Goal: Find specific page/section

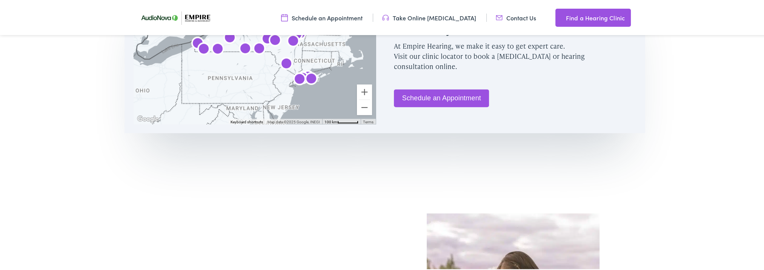
scroll to position [510, 0]
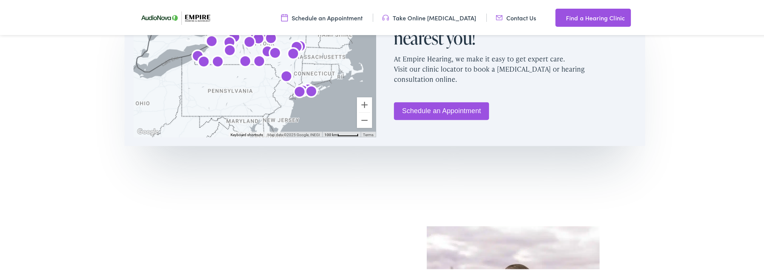
click at [257, 70] on img "AudioNova" at bounding box center [259, 61] width 18 height 18
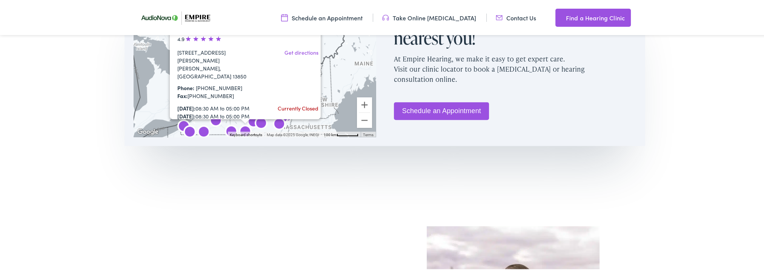
click at [306, 17] on button "Close" at bounding box center [310, 10] width 13 height 13
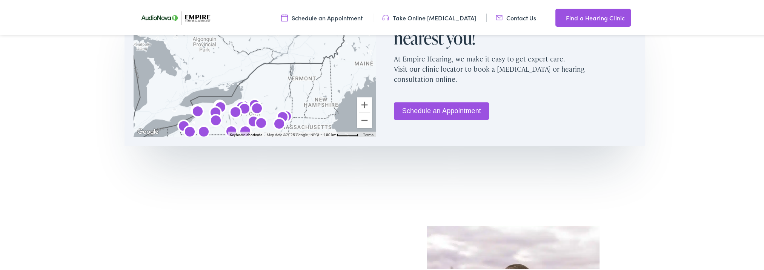
click at [230, 140] on img "Empire Hearing &#038; Audiology by AudioNova" at bounding box center [231, 131] width 18 height 18
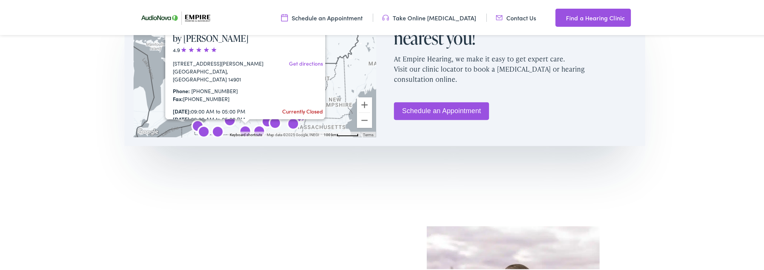
click at [311, 17] on button "Close" at bounding box center [314, 10] width 13 height 13
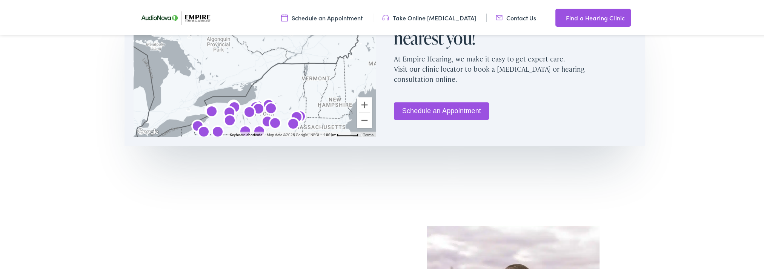
click at [266, 132] on img "AudioNova" at bounding box center [275, 123] width 18 height 18
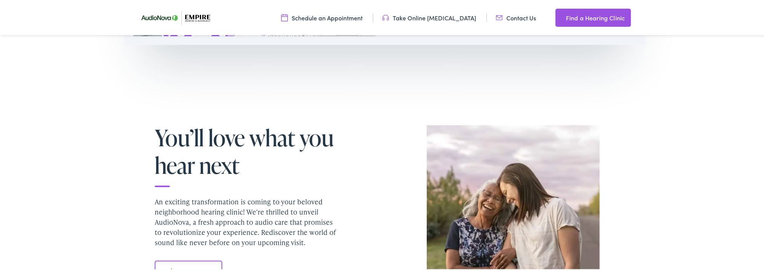
scroll to position [637, 0]
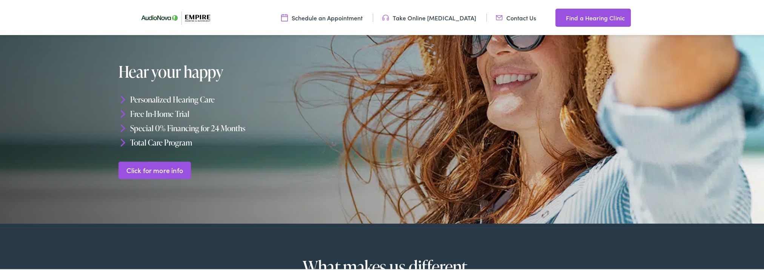
scroll to position [94, 0]
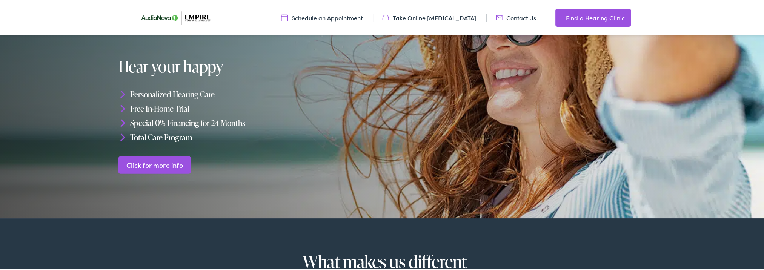
click at [169, 160] on link "Click for more info" at bounding box center [154, 164] width 73 height 18
click at [161, 170] on link "Click for more info" at bounding box center [154, 164] width 73 height 18
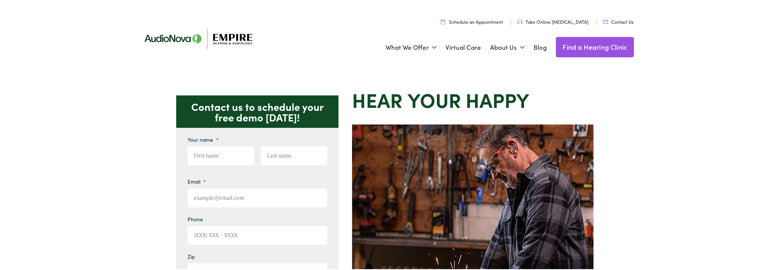
click at [592, 48] on link "Find a Hearing Clinic" at bounding box center [595, 46] width 78 height 20
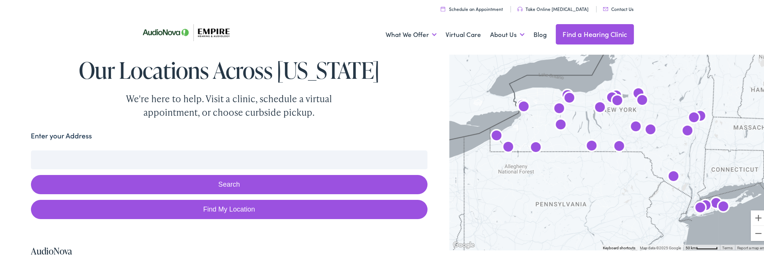
click at [587, 140] on img "Empire Hearing &#038; Audiology by AudioNova" at bounding box center [591, 146] width 18 height 18
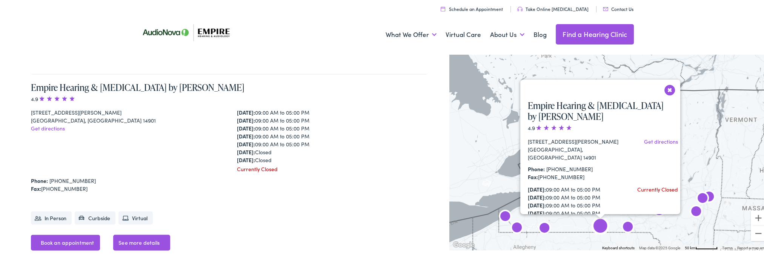
scroll to position [1946, 0]
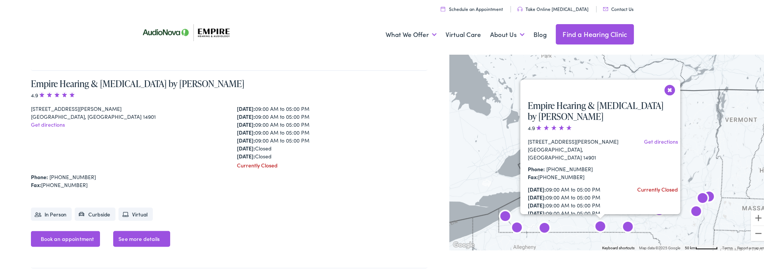
click at [664, 87] on button "Close" at bounding box center [669, 88] width 13 height 13
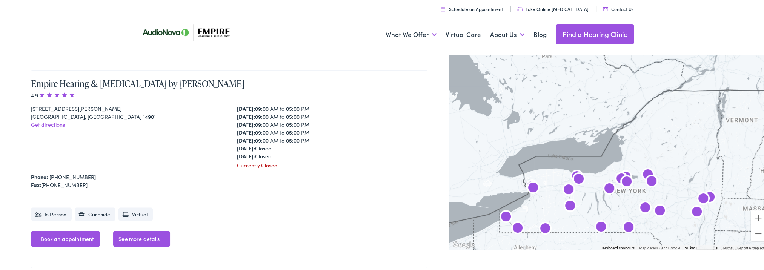
click at [622, 222] on img "AudioNova" at bounding box center [628, 227] width 18 height 18
click at [623, 223] on img "AudioNova" at bounding box center [629, 227] width 18 height 18
click at [626, 227] on img "AudioNova" at bounding box center [629, 227] width 18 height 18
click at [644, 205] on img "AudioNova" at bounding box center [646, 207] width 18 height 18
click at [643, 205] on img "AudioNova" at bounding box center [646, 207] width 18 height 18
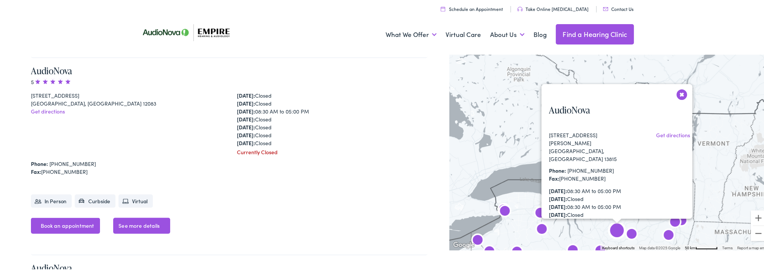
click at [642, 204] on div "43 Hale Street Norwich, NY 13815 Get directions Phone: 607-336-9003 Fax: 607-33…" at bounding box center [620, 185] width 158 height 111
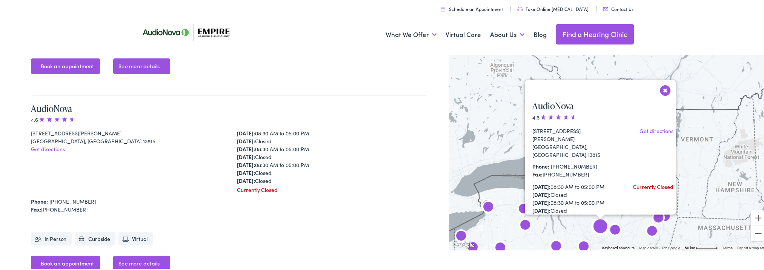
scroll to position [3131, 0]
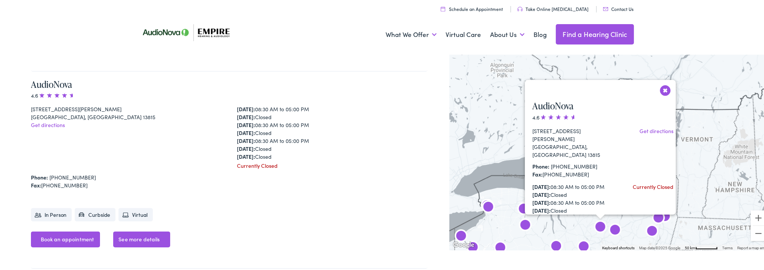
click at [659, 88] on button "Close" at bounding box center [665, 89] width 13 height 13
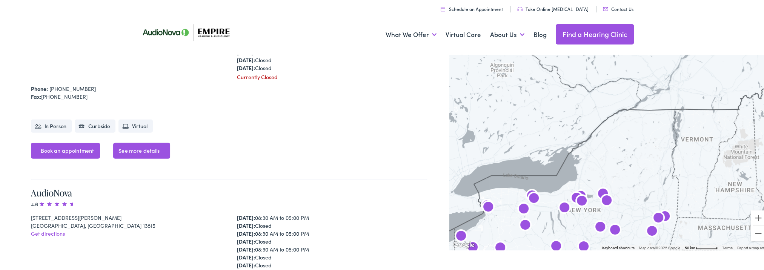
scroll to position [3015, 0]
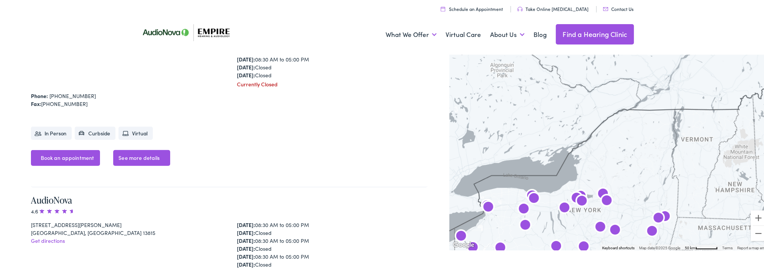
click at [554, 246] on img "Empire Hearing &#038; Audiology by AudioNova" at bounding box center [556, 246] width 18 height 18
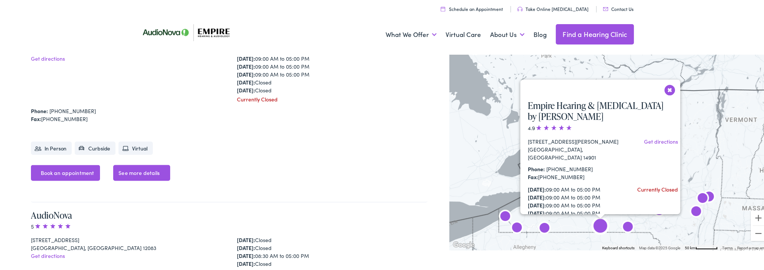
scroll to position [1946, 0]
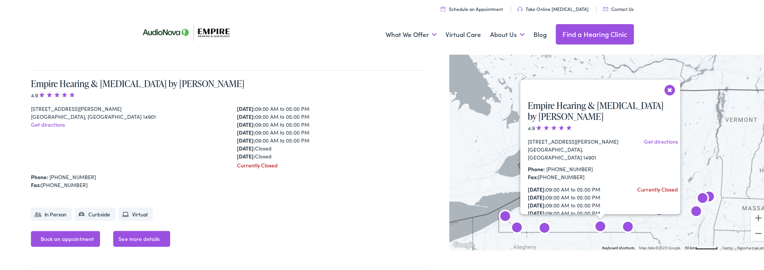
click at [666, 88] on button "Close" at bounding box center [669, 88] width 13 height 13
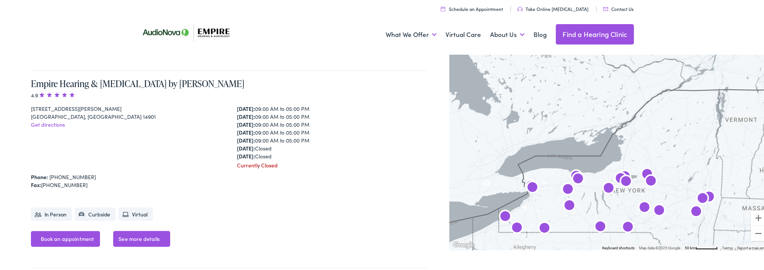
click at [624, 224] on img "AudioNova" at bounding box center [628, 227] width 18 height 18
click at [622, 227] on img "AudioNova" at bounding box center [628, 227] width 18 height 18
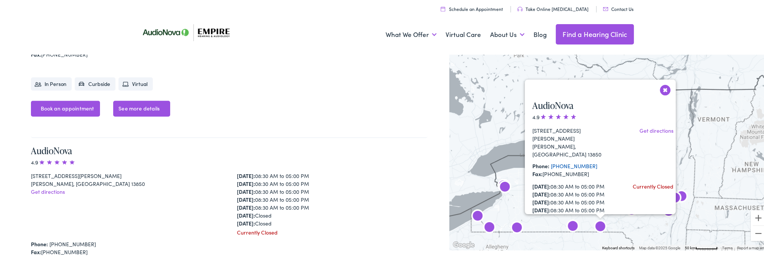
scroll to position [4513, 0]
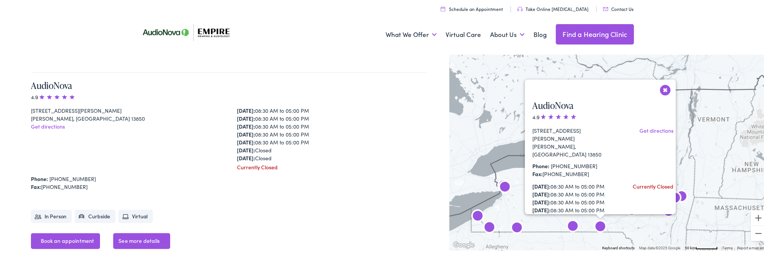
click at [661, 88] on button "Close" at bounding box center [665, 88] width 13 height 13
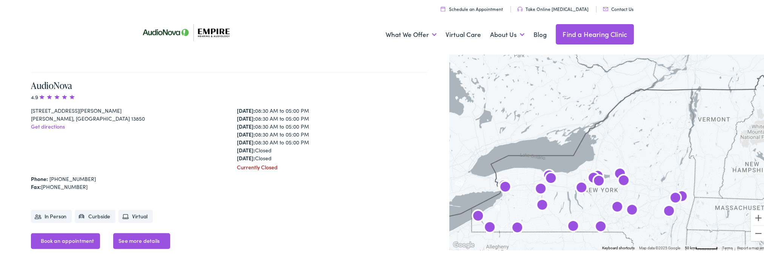
click at [593, 178] on img "AudioNova" at bounding box center [599, 181] width 18 height 18
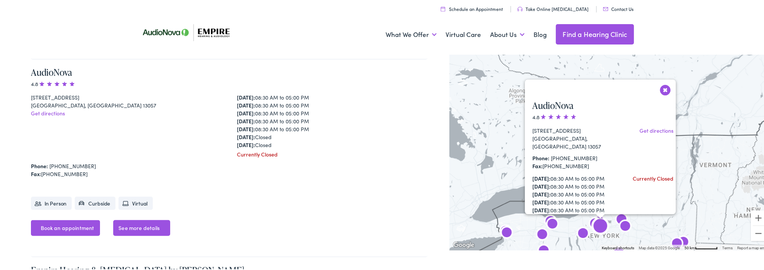
scroll to position [1749, 0]
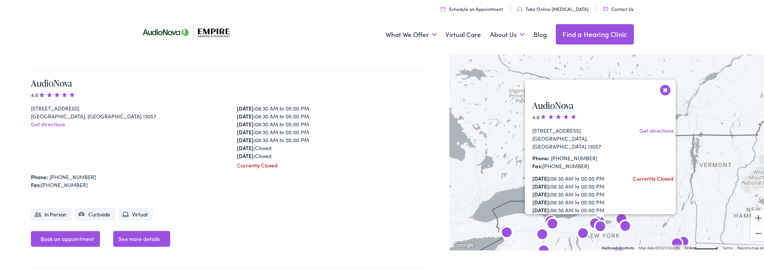
click at [662, 91] on button "Close" at bounding box center [665, 88] width 13 height 13
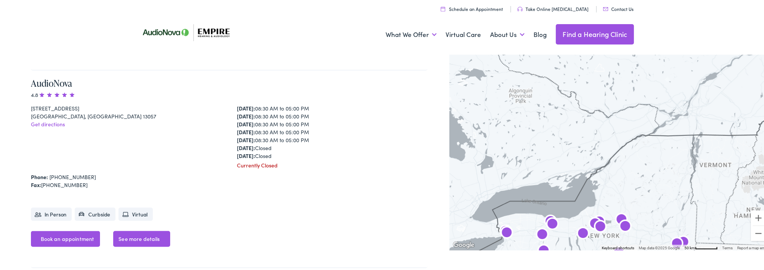
click at [591, 218] on img "AudioNova" at bounding box center [600, 226] width 18 height 18
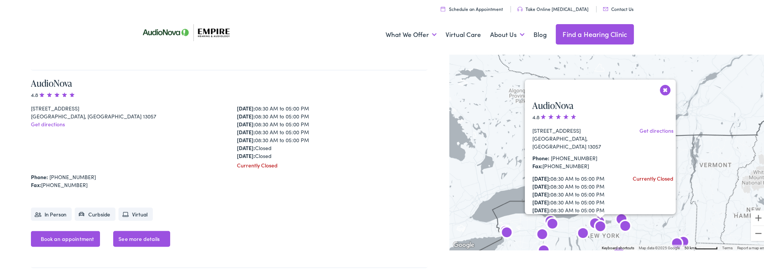
click at [659, 91] on button "Close" at bounding box center [665, 88] width 13 height 13
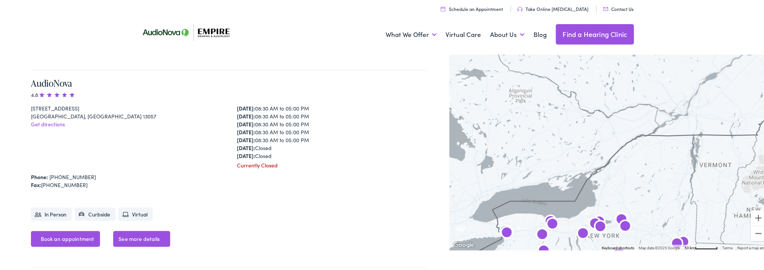
click at [536, 235] on img "AudioNova" at bounding box center [542, 234] width 18 height 18
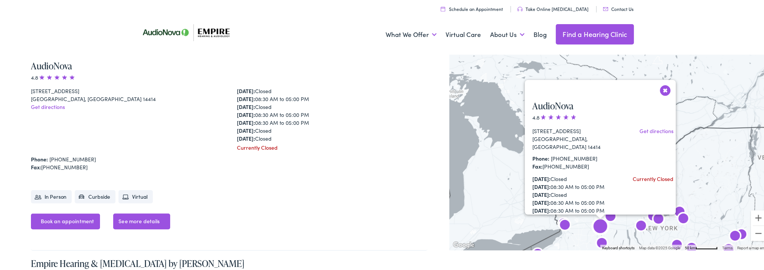
scroll to position [959, 0]
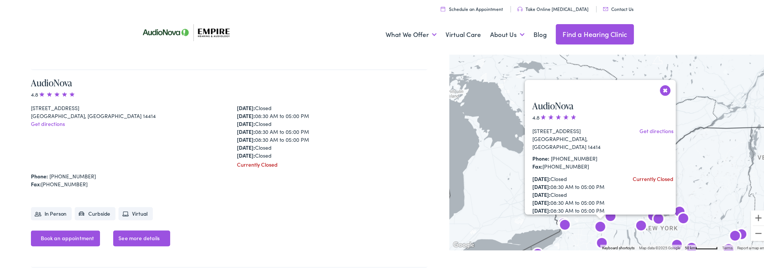
click at [662, 87] on button "Close" at bounding box center [665, 89] width 13 height 13
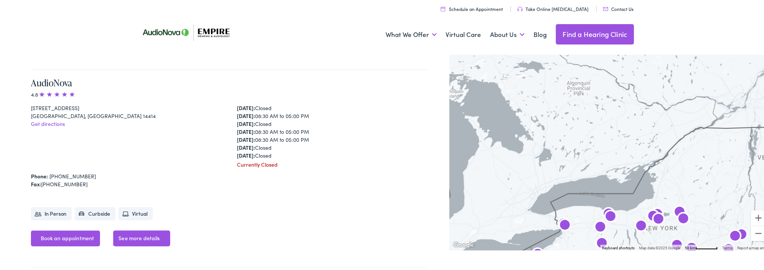
click at [680, 218] on img "AudioNova" at bounding box center [683, 218] width 18 height 18
click at [675, 209] on img "AudioNova" at bounding box center [680, 212] width 18 height 18
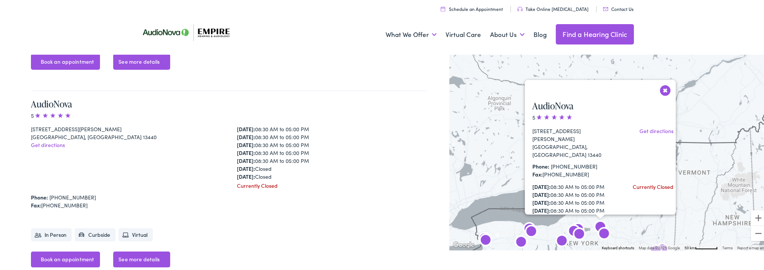
scroll to position [3921, 0]
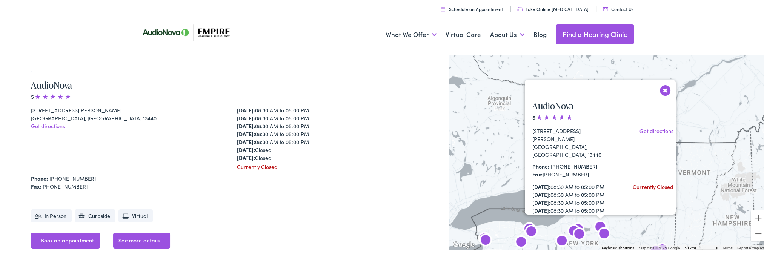
click at [661, 88] on button "Close" at bounding box center [665, 89] width 13 height 13
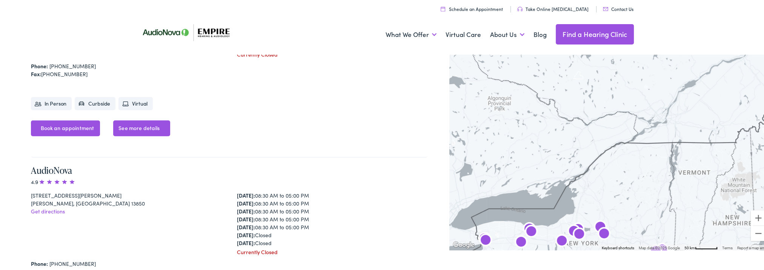
scroll to position [4442, 0]
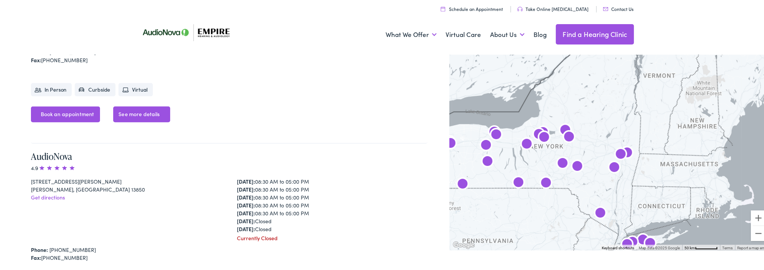
drag, startPoint x: 620, startPoint y: 220, endPoint x: 583, endPoint y: 120, distance: 106.6
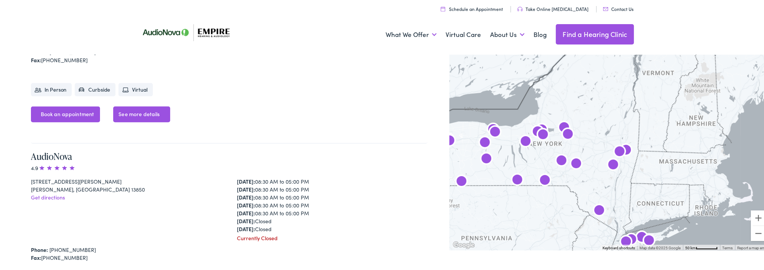
click at [558, 157] on img "AudioNova" at bounding box center [561, 160] width 18 height 18
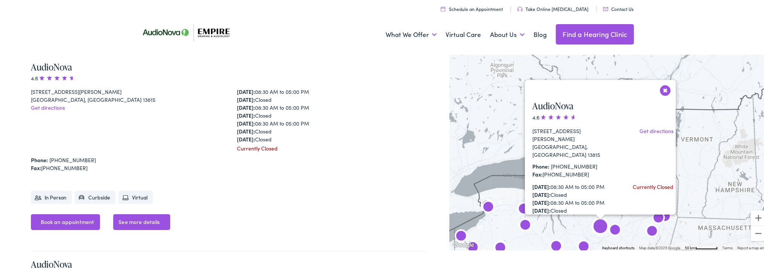
scroll to position [3131, 0]
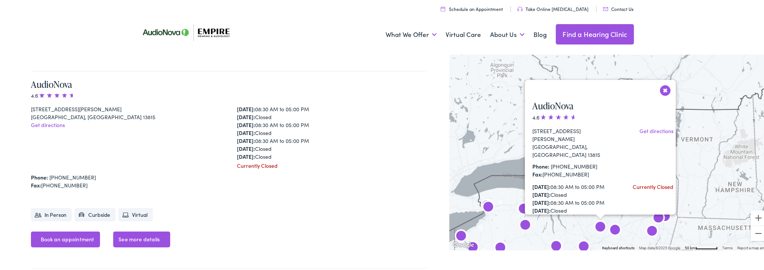
click at [660, 89] on button "Close" at bounding box center [665, 89] width 13 height 13
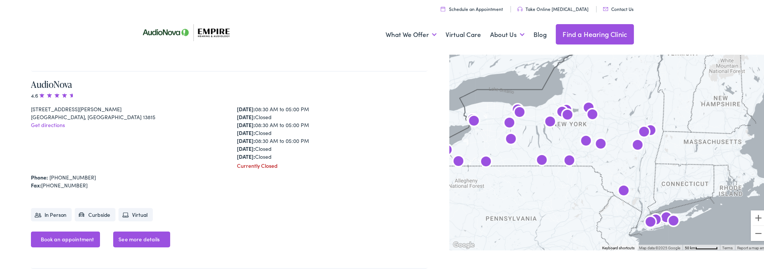
drag, startPoint x: 632, startPoint y: 186, endPoint x: 618, endPoint y: 98, distance: 88.7
click at [578, 140] on img "AudioNova" at bounding box center [586, 141] width 18 height 18
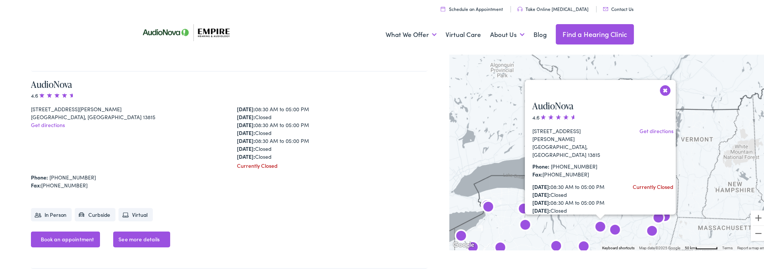
drag, startPoint x: 612, startPoint y: 155, endPoint x: 611, endPoint y: 108, distance: 47.5
drag, startPoint x: 611, startPoint y: 108, endPoint x: 573, endPoint y: 92, distance: 40.9
drag, startPoint x: 573, startPoint y: 92, endPoint x: 658, endPoint y: 86, distance: 85.1
click at [659, 86] on button "Close" at bounding box center [665, 89] width 13 height 13
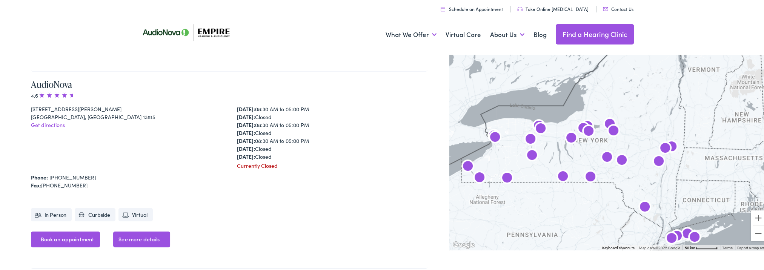
drag, startPoint x: 560, startPoint y: 187, endPoint x: 570, endPoint y: 110, distance: 77.3
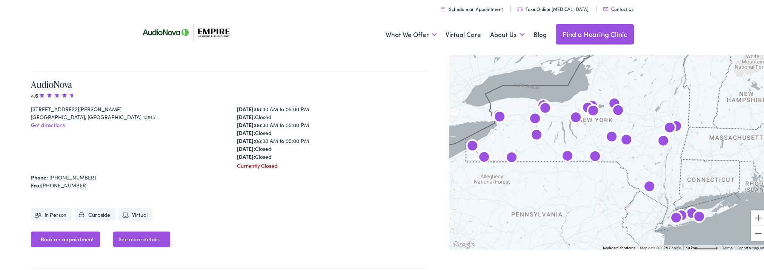
click at [562, 155] on img "Empire Hearing &#038; Audiology by AudioNova" at bounding box center [567, 156] width 18 height 18
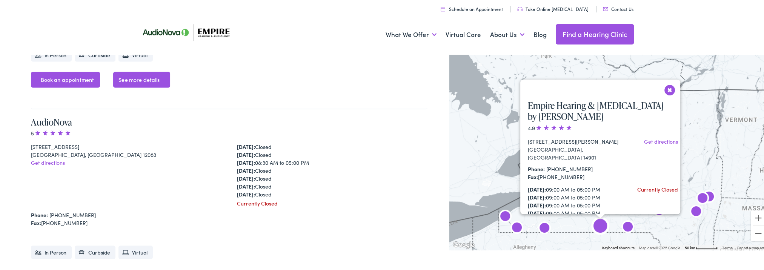
scroll to position [1946, 0]
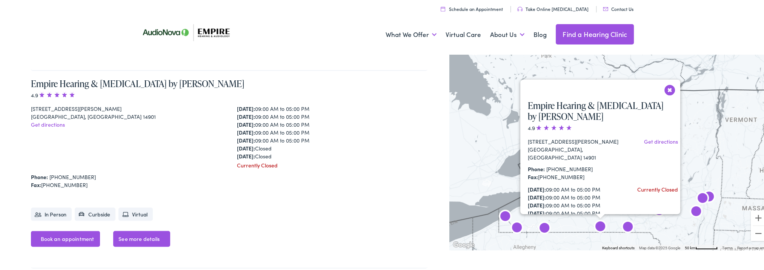
click at [664, 89] on button "Close" at bounding box center [669, 88] width 13 height 13
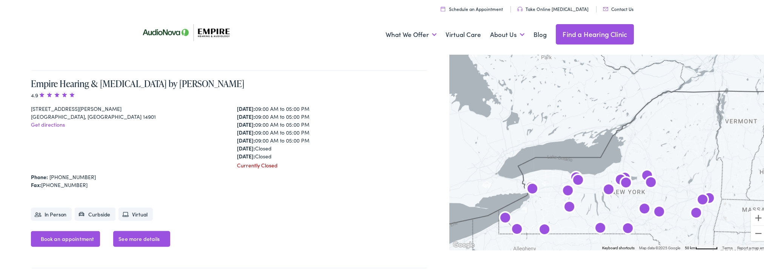
drag, startPoint x: 567, startPoint y: 203, endPoint x: 566, endPoint y: 207, distance: 4.4
click at [566, 208] on img "AudioNova" at bounding box center [569, 207] width 18 height 18
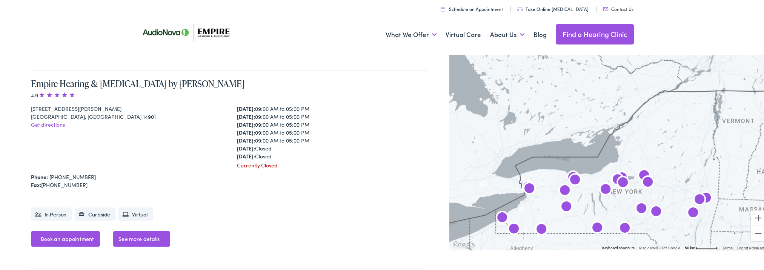
click at [564, 201] on img "AudioNova" at bounding box center [566, 206] width 18 height 18
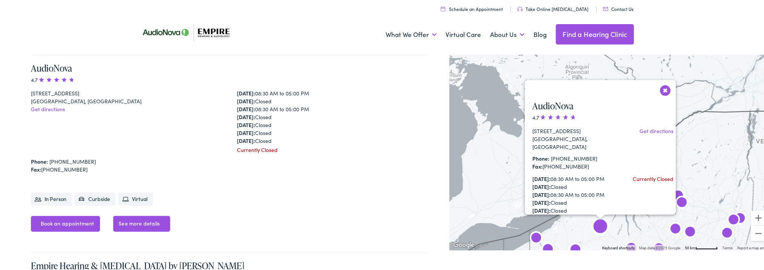
scroll to position [1354, 0]
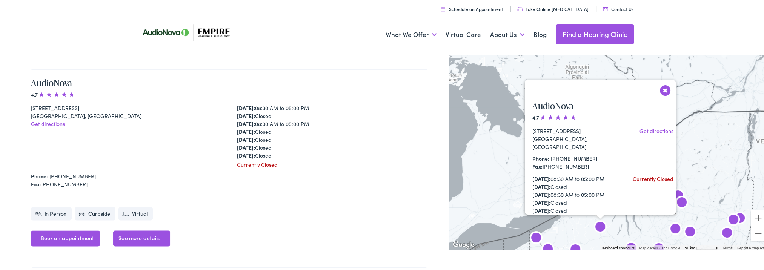
click at [662, 87] on button "Close" at bounding box center [665, 89] width 13 height 13
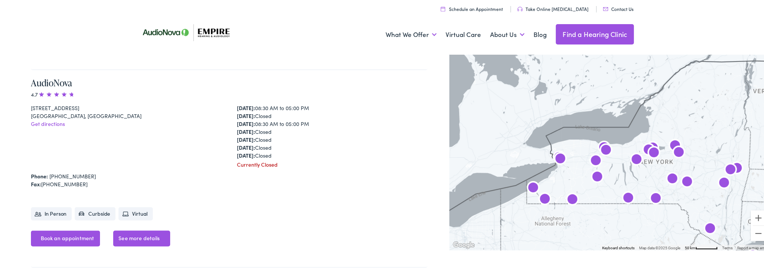
drag, startPoint x: 616, startPoint y: 223, endPoint x: 609, endPoint y: 160, distance: 64.1
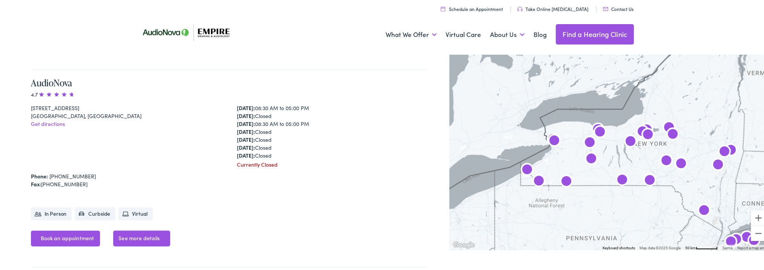
click at [664, 161] on img "AudioNova" at bounding box center [666, 160] width 18 height 18
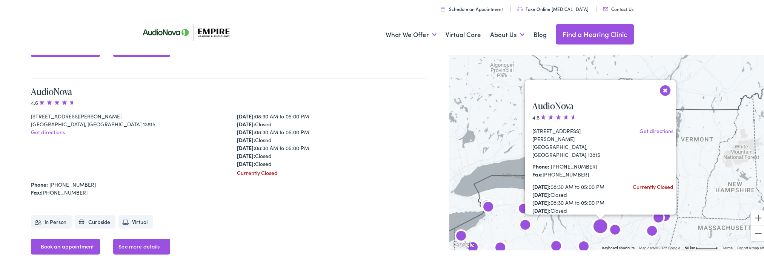
scroll to position [3131, 0]
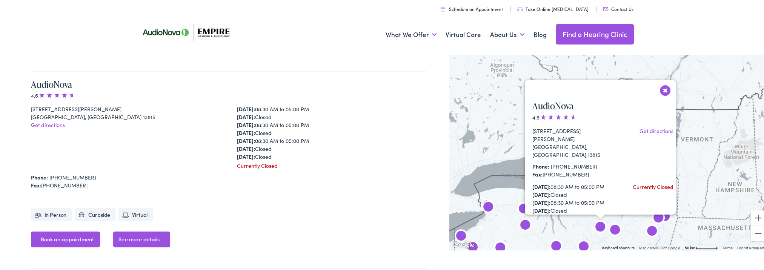
click at [659, 89] on button "Close" at bounding box center [665, 89] width 13 height 13
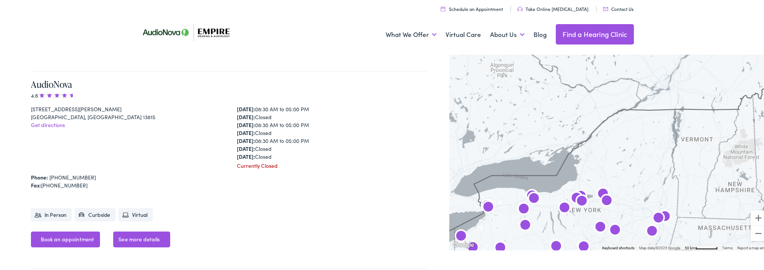
click at [612, 229] on img "AudioNova" at bounding box center [615, 230] width 18 height 18
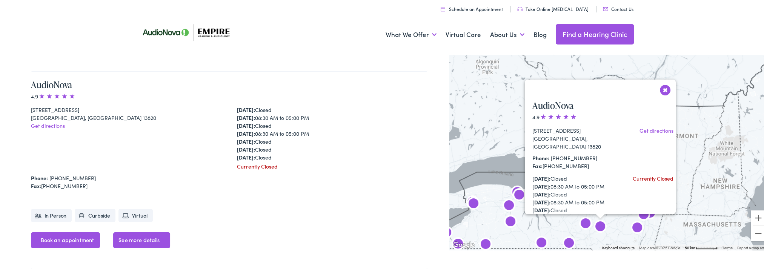
scroll to position [3685, 0]
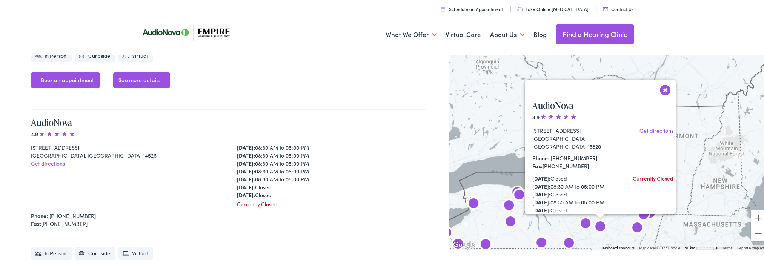
click at [639, 173] on div "Currently Closed" at bounding box center [653, 177] width 41 height 8
click at [549, 138] on div "Oneonta, NY 13820" at bounding box center [575, 141] width 86 height 16
click at [563, 161] on div "Fax: 607-432-6946" at bounding box center [575, 165] width 86 height 8
click at [535, 188] on div "Monday: Closed Tuesday: 08:30 AM to 05:00 PM Wednesday: Closed Thursday: 08:30 …" at bounding box center [575, 200] width 86 height 55
drag, startPoint x: 535, startPoint y: 188, endPoint x: 554, endPoint y: 200, distance: 22.2
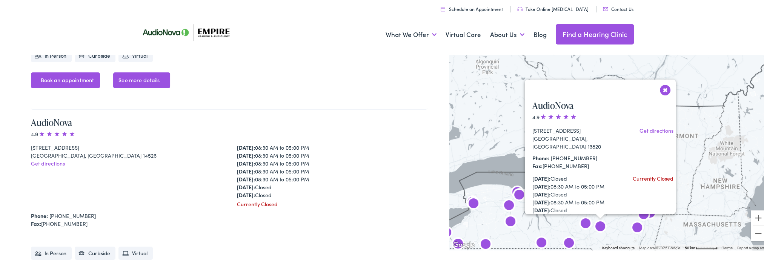
click at [554, 200] on div "Monday: Closed Tuesday: 08:30 AM to 05:00 PM Wednesday: Closed Thursday: 08:30 …" at bounding box center [575, 200] width 86 height 55
click at [552, 209] on div "Monday: Closed Tuesday: 08:30 AM to 05:00 PM Wednesday: Closed Thursday: 08:30 …" at bounding box center [575, 200] width 86 height 55
click at [548, 181] on strong "Tuesday:" at bounding box center [541, 185] width 18 height 8
click at [548, 173] on strong "Monday:" at bounding box center [541, 177] width 18 height 8
click at [664, 89] on button "Close" at bounding box center [665, 88] width 13 height 13
